Goal: Find specific page/section: Find specific page/section

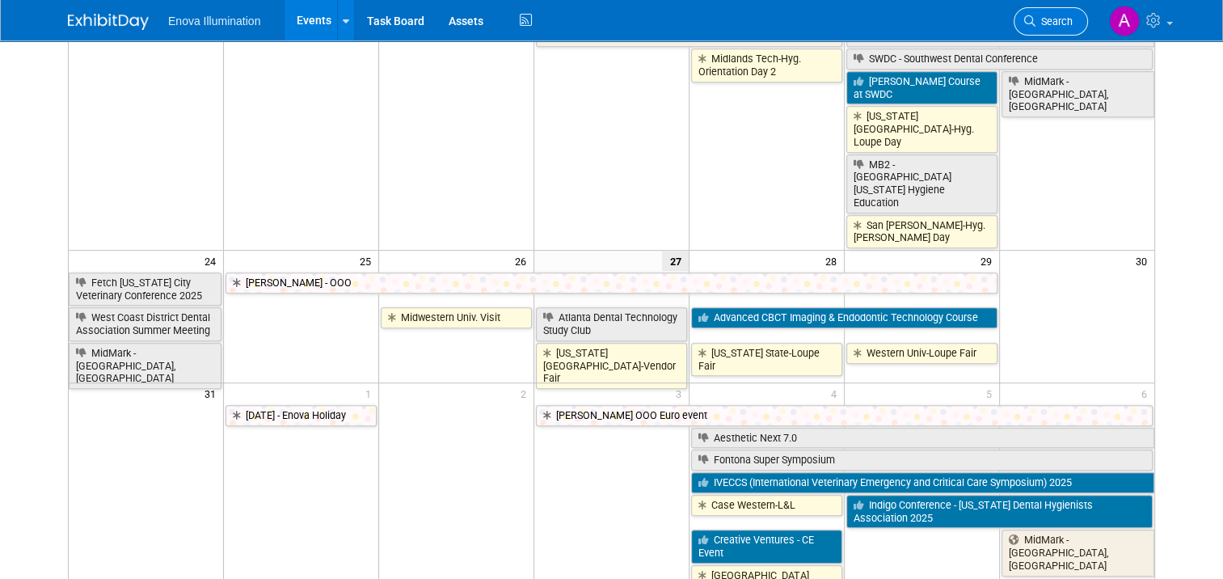
click at [1073, 22] on span "Search" at bounding box center [1054, 21] width 37 height 12
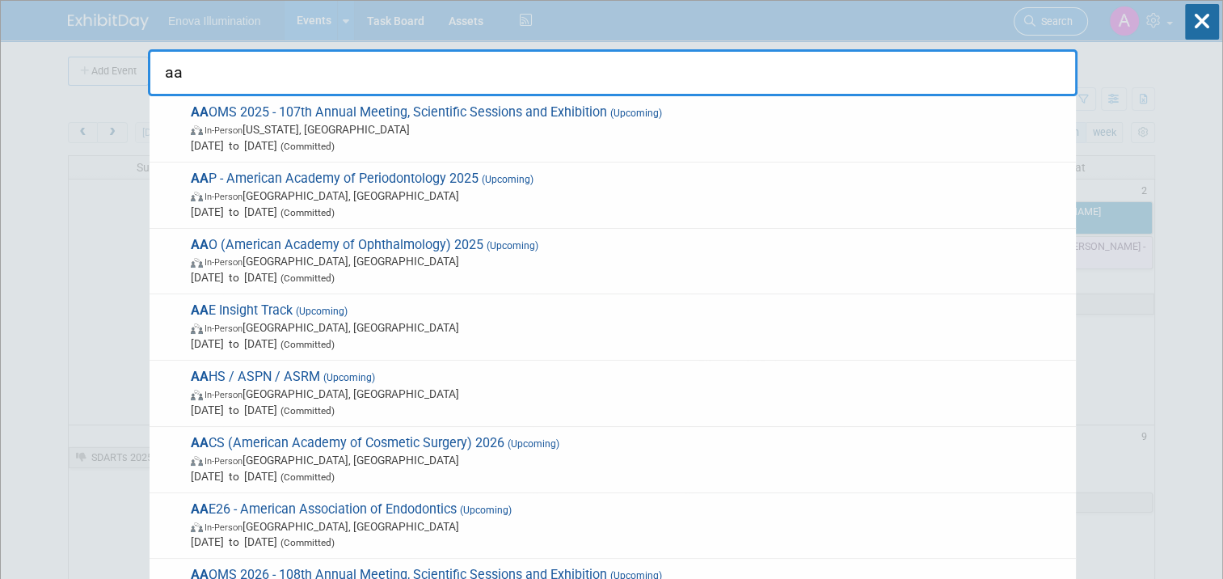
type input "aae"
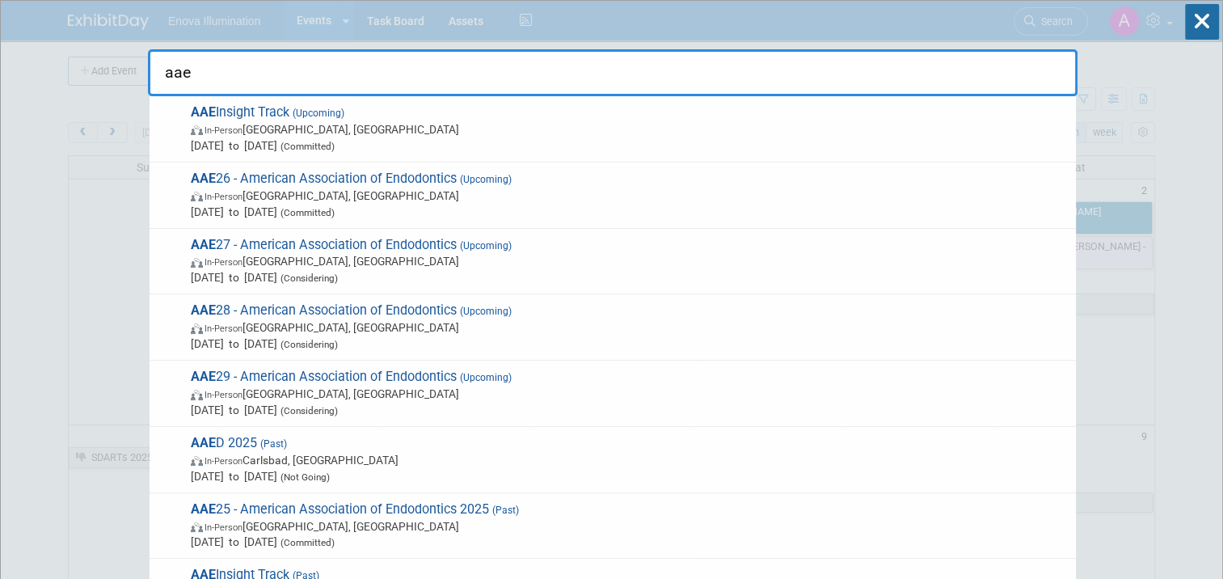
drag, startPoint x: 220, startPoint y: 74, endPoint x: 143, endPoint y: 71, distance: 76.9
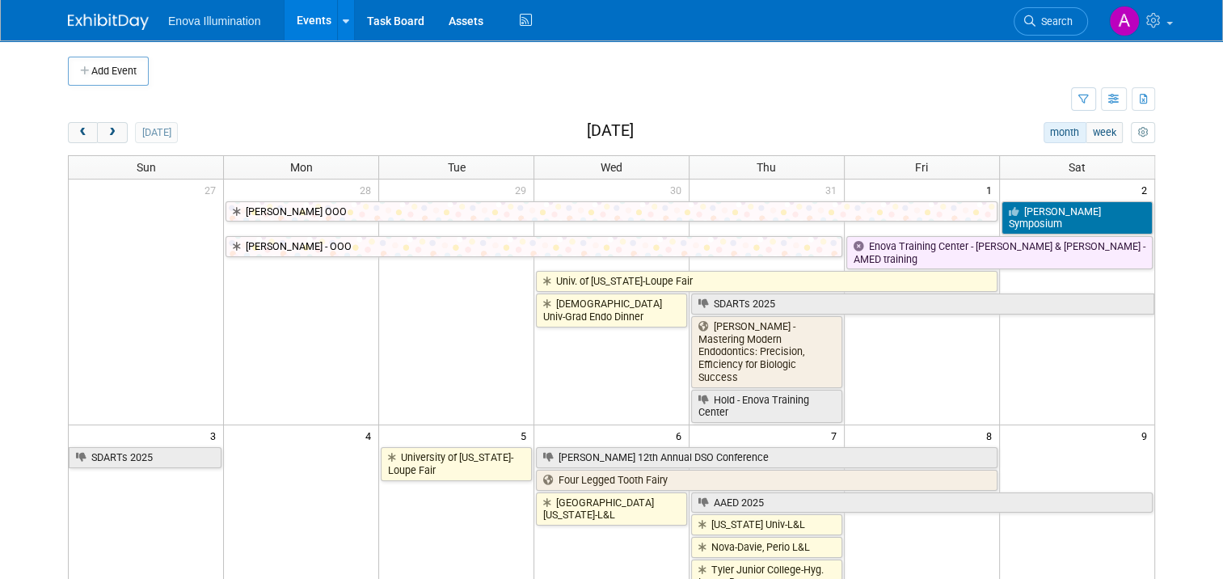
click at [94, 9] on link at bounding box center [118, 13] width 100 height 13
click at [1064, 16] on span "Search" at bounding box center [1054, 21] width 37 height 12
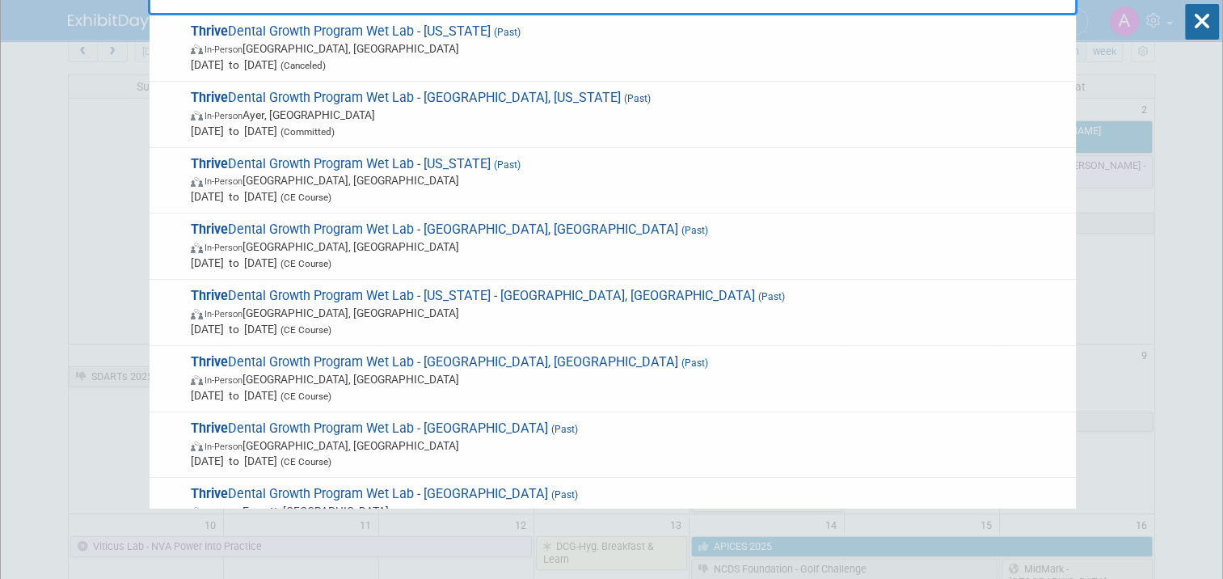
type input "thrive"
